Goal: Use online tool/utility: Utilize a website feature to perform a specific function

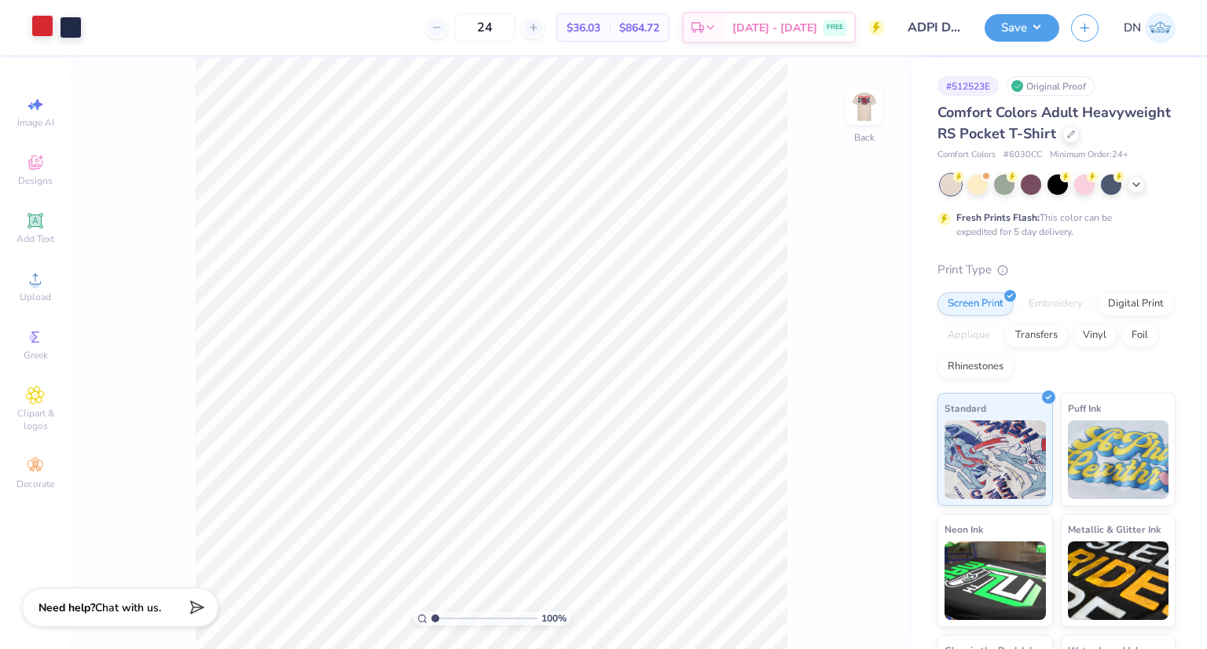
click at [45, 27] on div at bounding box center [42, 26] width 22 height 22
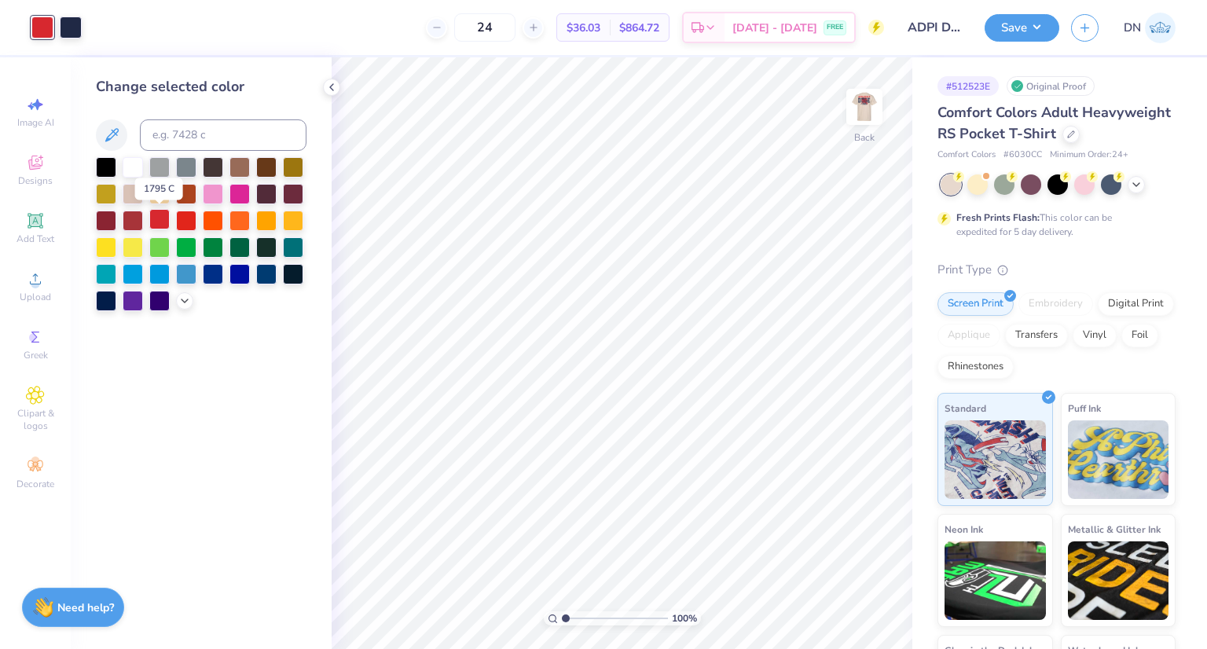
click at [157, 218] on div at bounding box center [159, 219] width 20 height 20
click at [184, 299] on icon at bounding box center [184, 299] width 13 height 13
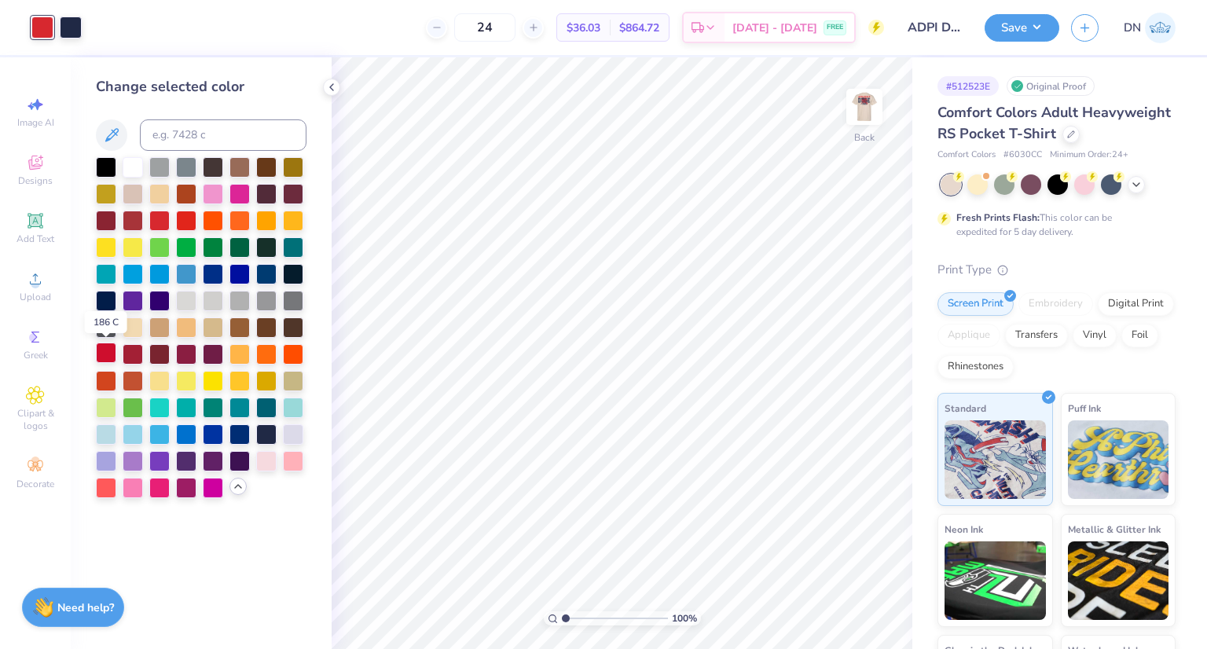
click at [104, 353] on div at bounding box center [106, 352] width 20 height 20
click at [866, 119] on img at bounding box center [864, 106] width 63 height 63
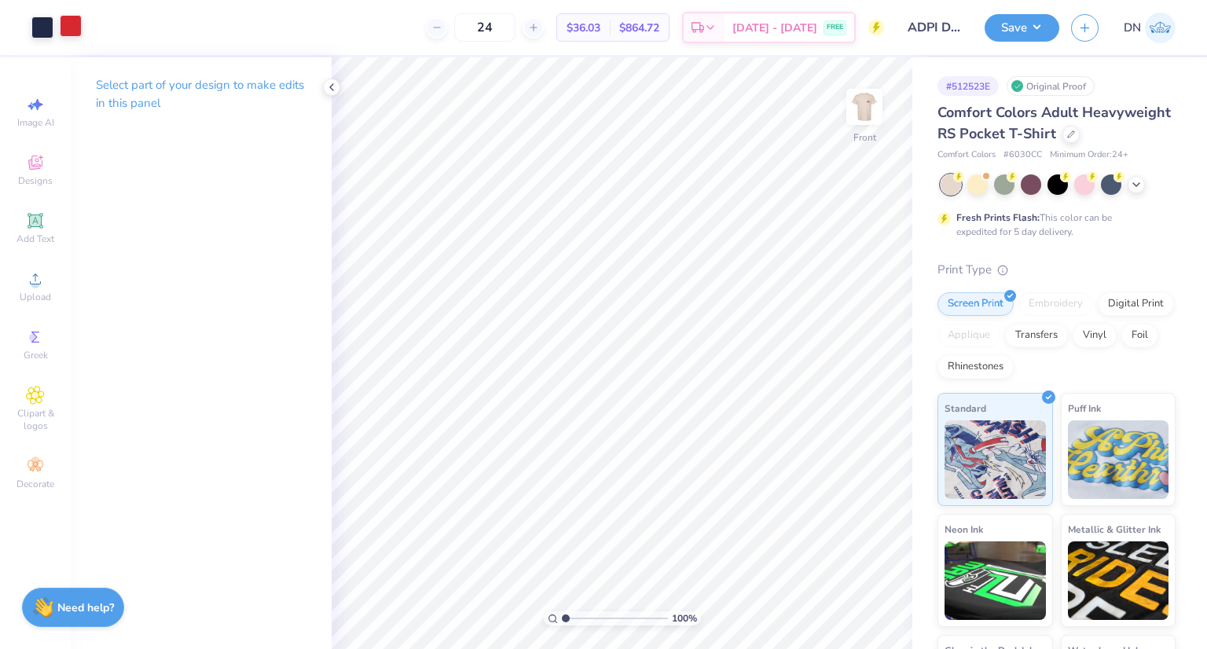
click at [71, 25] on div at bounding box center [71, 26] width 22 height 22
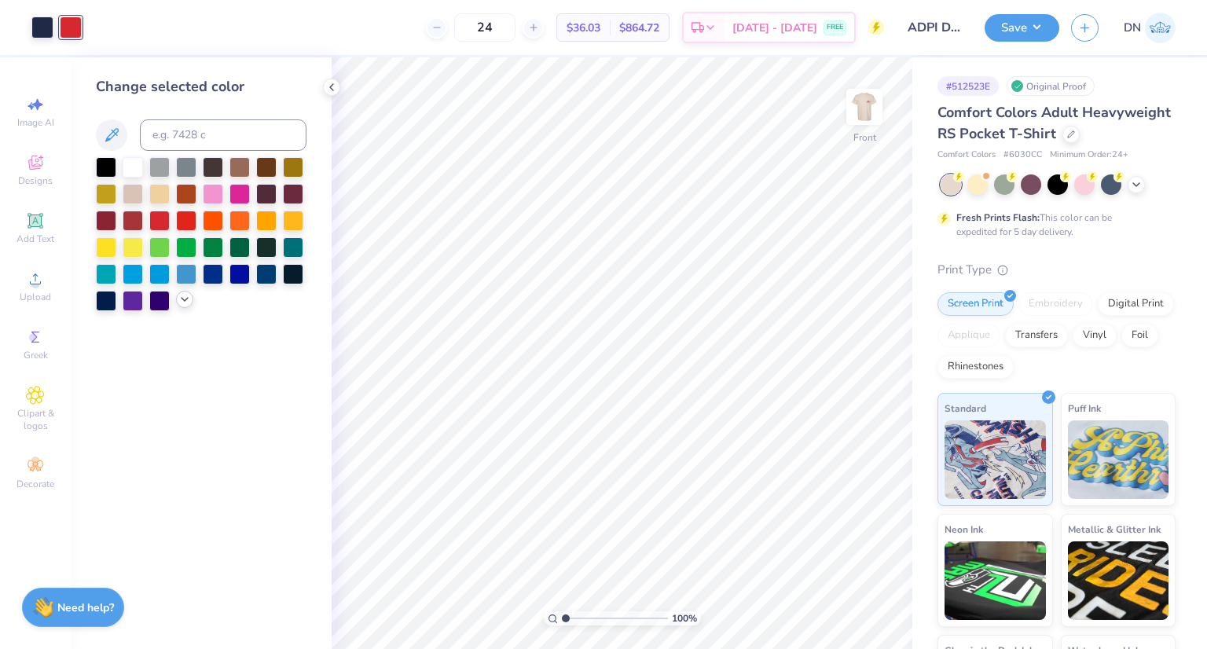
click at [186, 302] on icon at bounding box center [184, 299] width 13 height 13
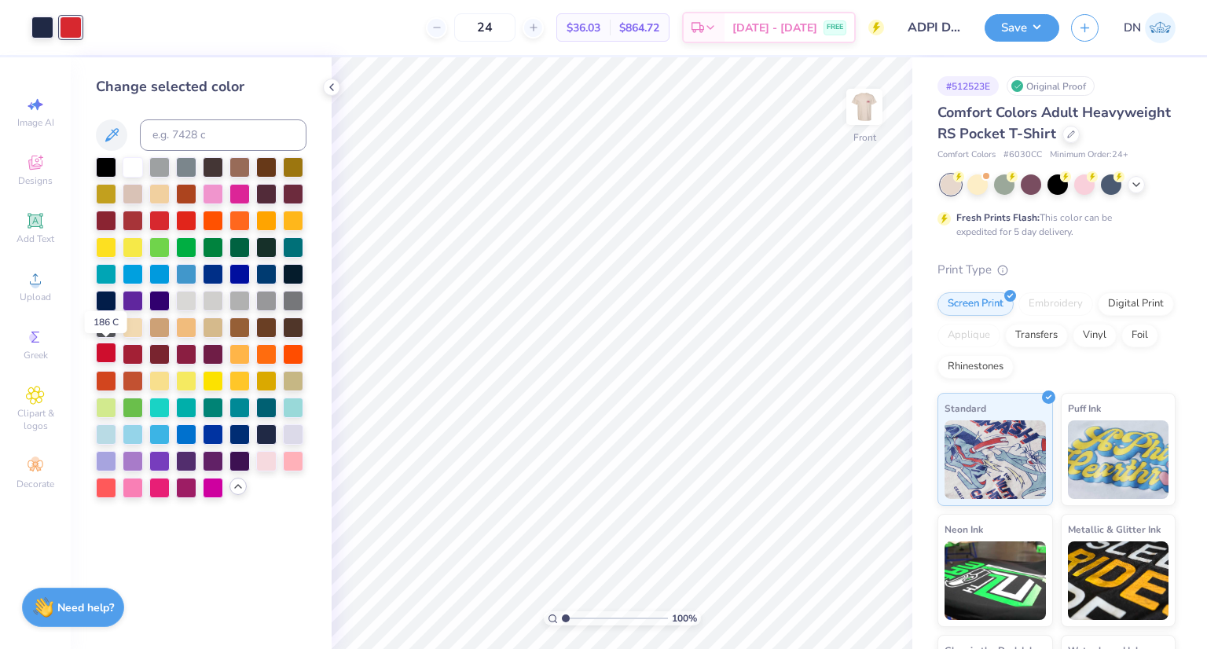
click at [104, 349] on div at bounding box center [106, 352] width 20 height 20
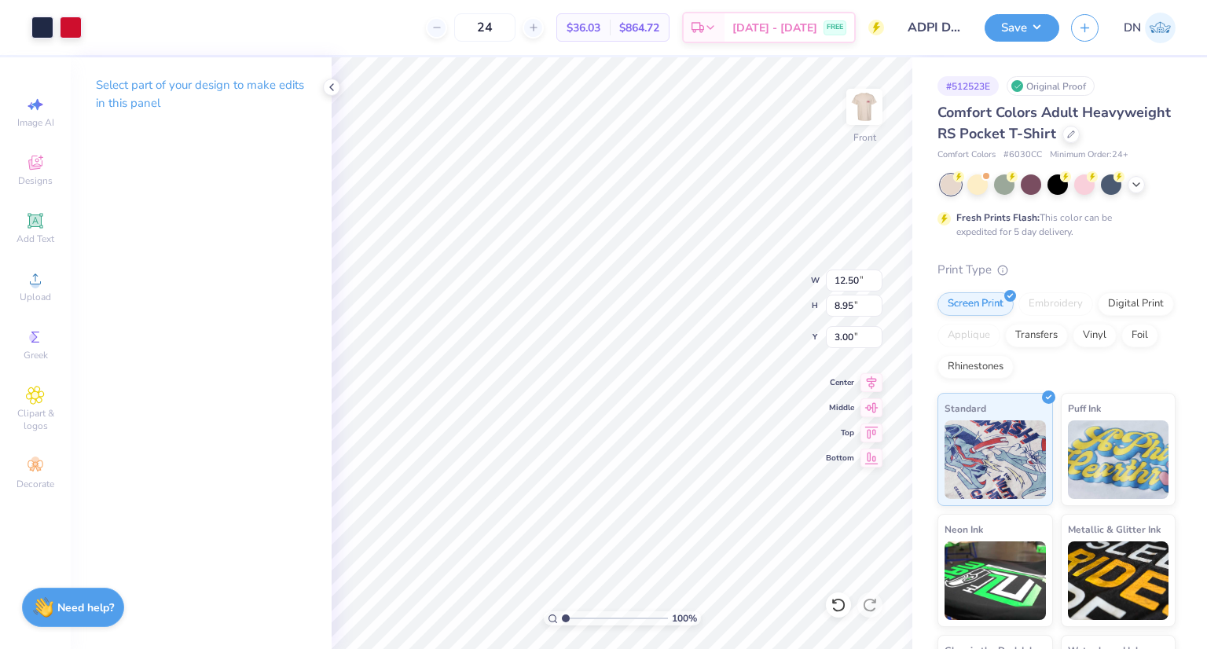
type input "5.72"
type input "11.67"
type input "8.36"
type input "6.31"
type input "5.02"
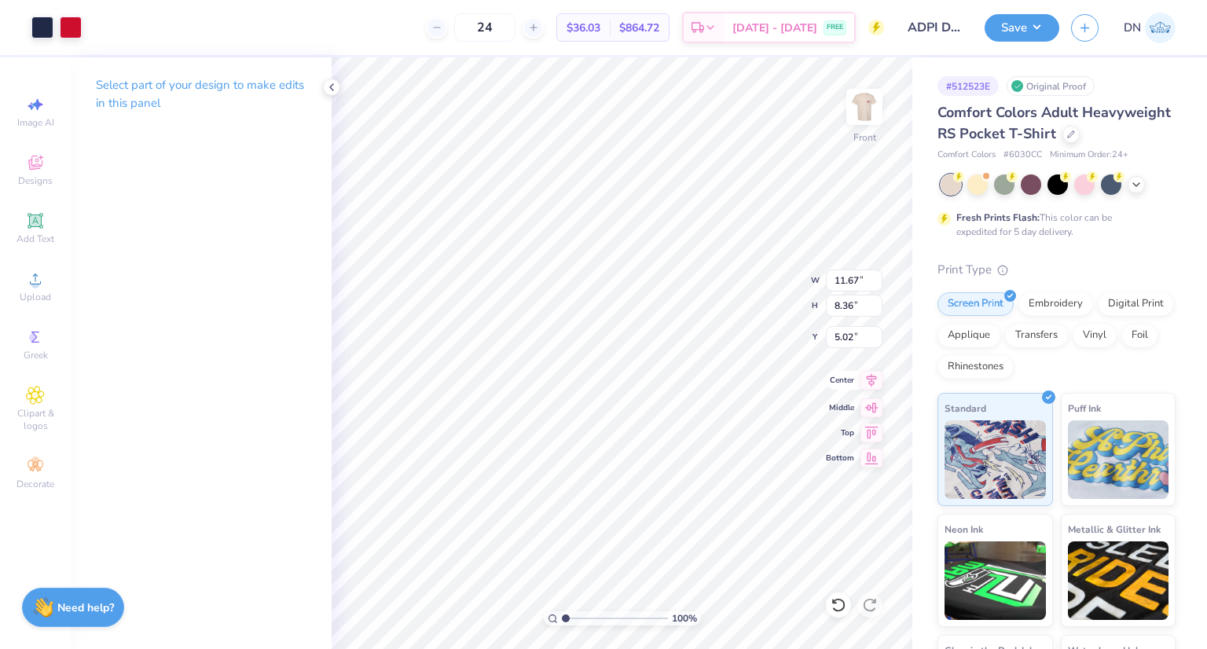
click at [870, 377] on icon at bounding box center [871, 380] width 22 height 19
click at [681, 504] on li "Ungroup" at bounding box center [689, 508] width 123 height 31
type input "2.33"
type input "1.84"
type input "7.80"
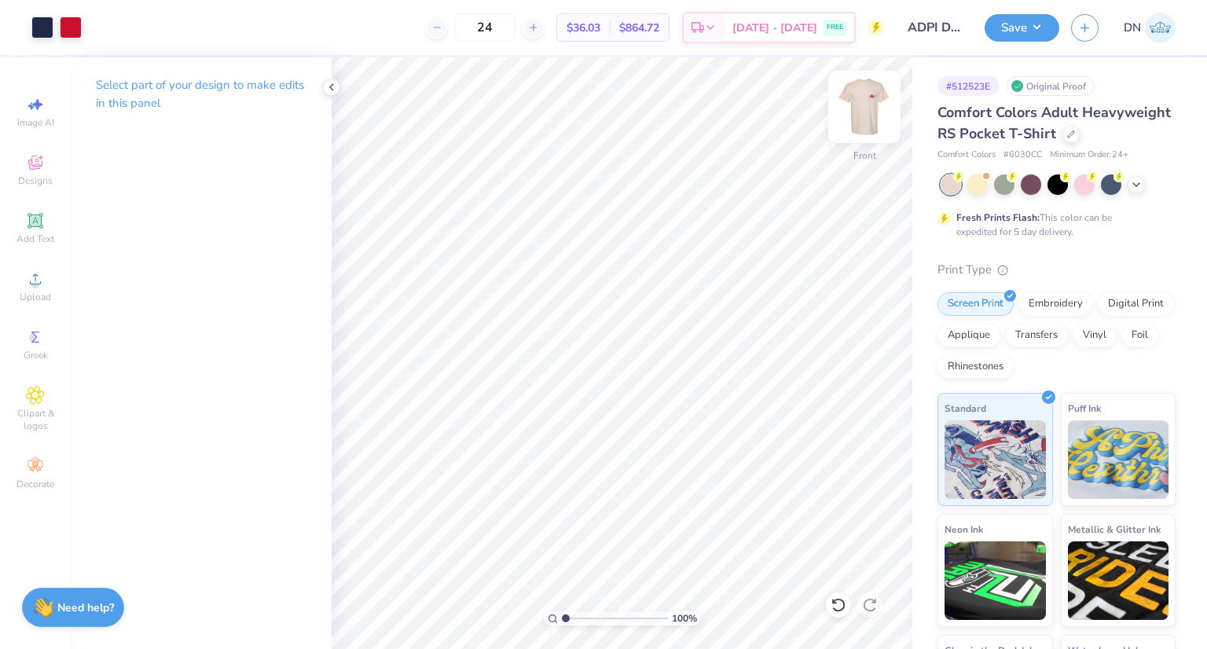
click at [859, 108] on img at bounding box center [864, 106] width 63 height 63
click at [1017, 23] on button "Save" at bounding box center [1021, 25] width 75 height 27
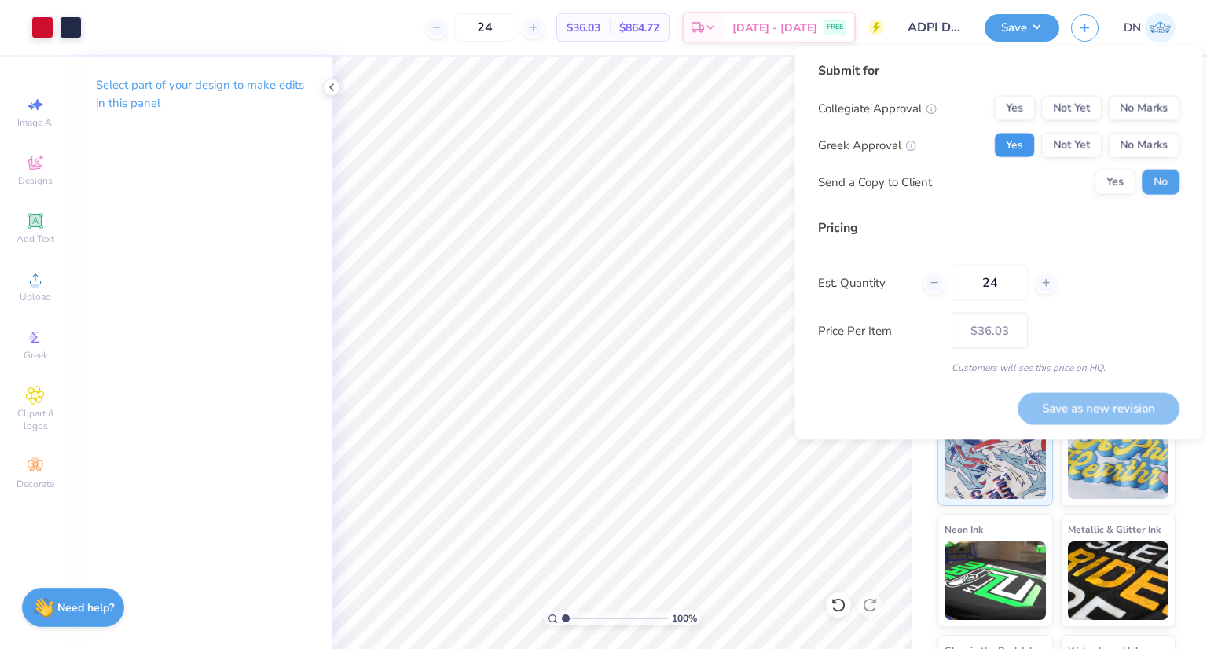
click at [1023, 141] on button "Yes" at bounding box center [1014, 145] width 41 height 25
click at [1126, 106] on button "No Marks" at bounding box center [1143, 108] width 71 height 25
click at [1081, 404] on button "Save as new revision" at bounding box center [1098, 407] width 162 height 31
type input "$36.03"
